Goal: Information Seeking & Learning: Learn about a topic

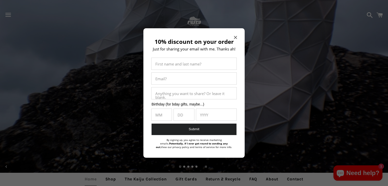
click at [234, 36] on icon "Close modal" at bounding box center [235, 37] width 3 height 3
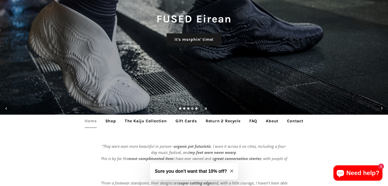
scroll to position [128, 0]
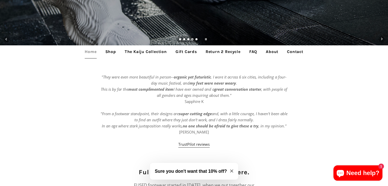
click at [116, 51] on link "Shop" at bounding box center [111, 51] width 18 height 13
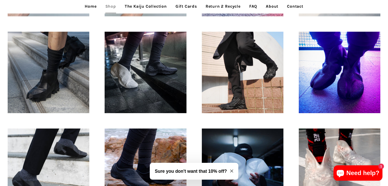
scroll to position [357, 0]
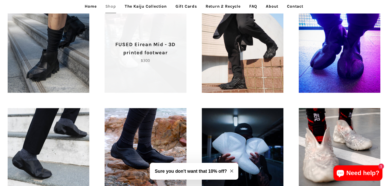
click at [168, 60] on p "Regular price $300" at bounding box center [146, 60] width 64 height 6
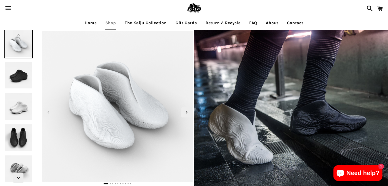
click at [254, 17] on link at bounding box center [193, 8] width 255 height 17
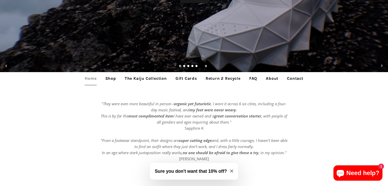
scroll to position [102, 0]
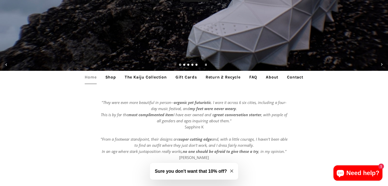
click at [257, 77] on link "FAQ" at bounding box center [254, 77] width 16 height 13
